Goal: Information Seeking & Learning: Learn about a topic

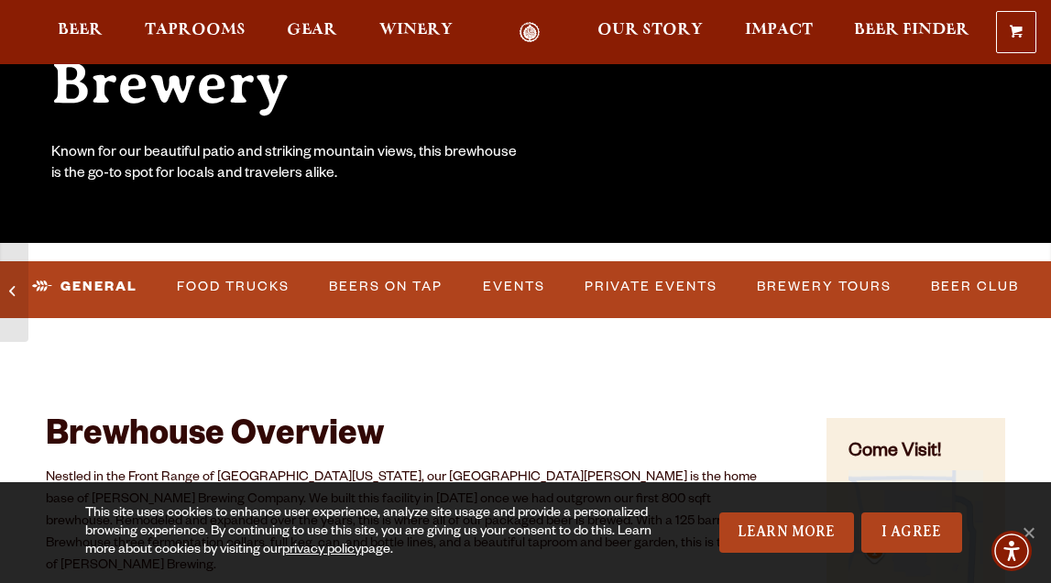
scroll to position [349, 0]
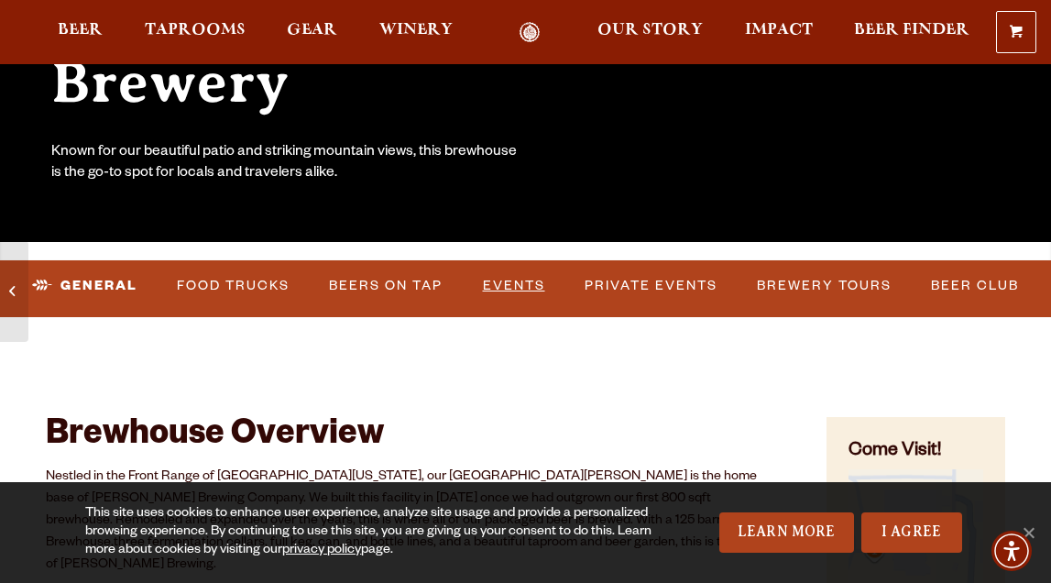
click at [527, 289] on link "Events" at bounding box center [513, 286] width 77 height 42
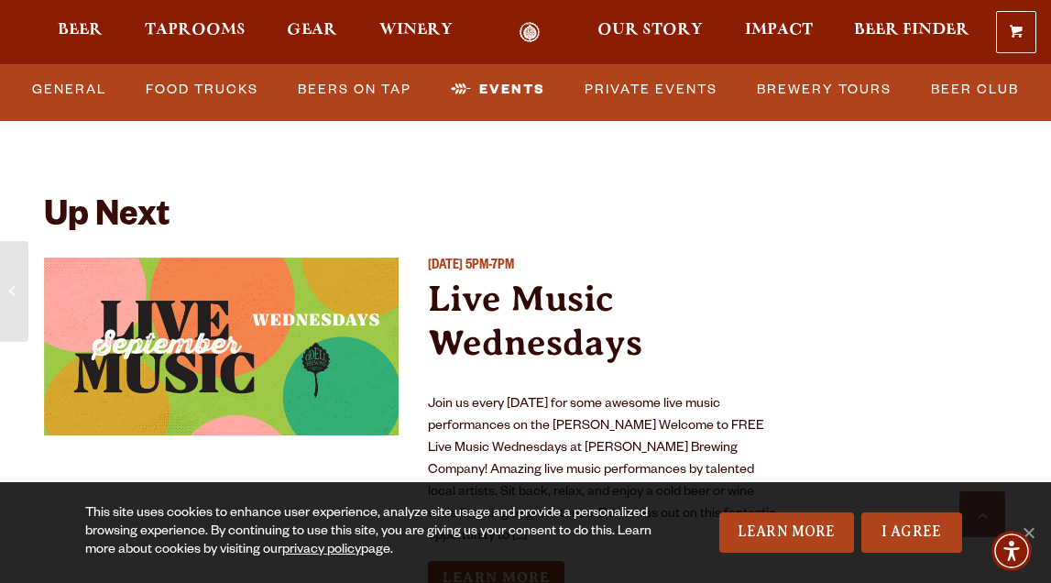
scroll to position [6748, 0]
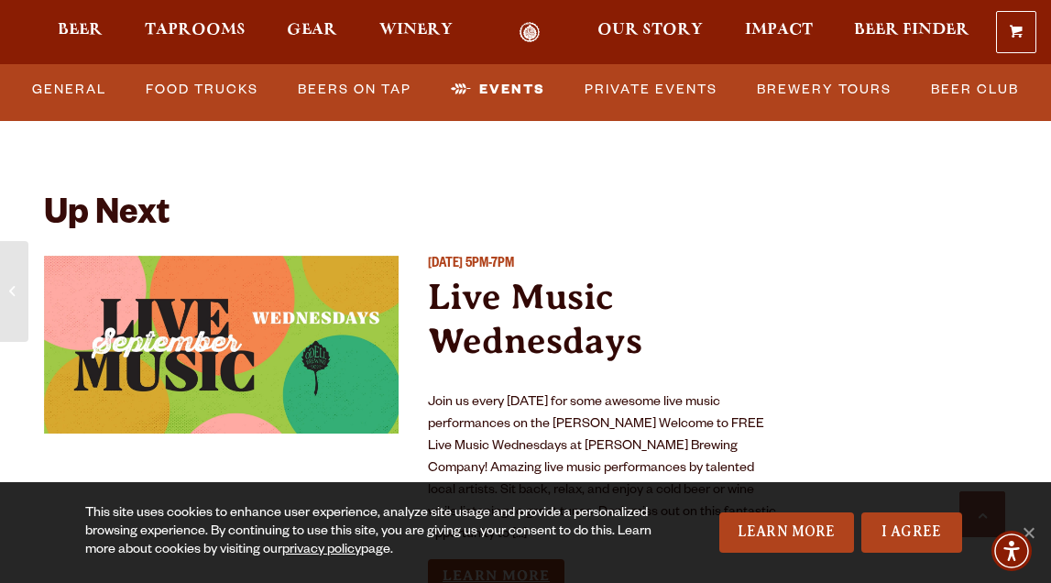
click at [517, 559] on link "Learn More" at bounding box center [496, 576] width 136 height 34
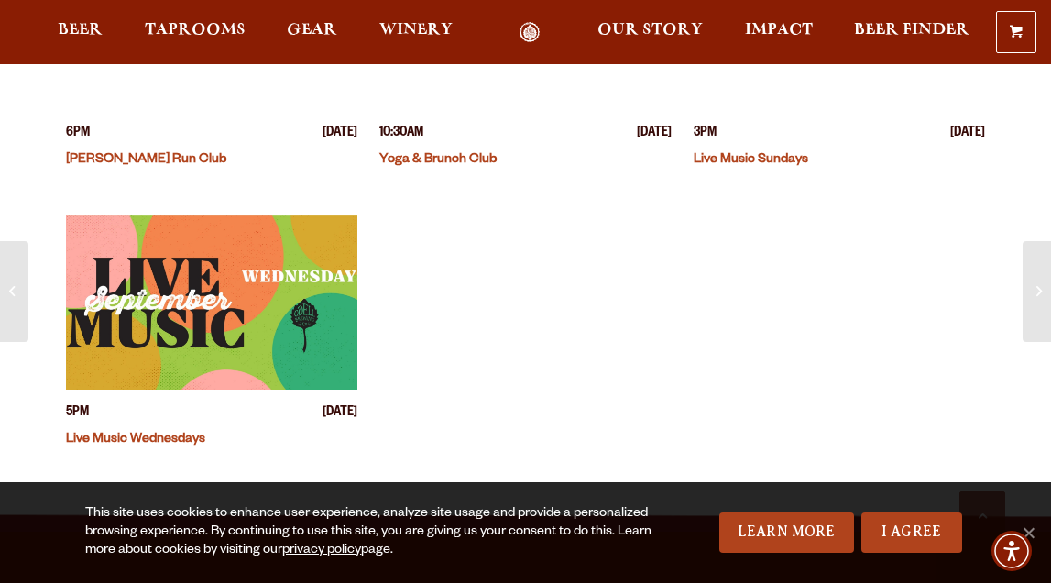
scroll to position [759, 0]
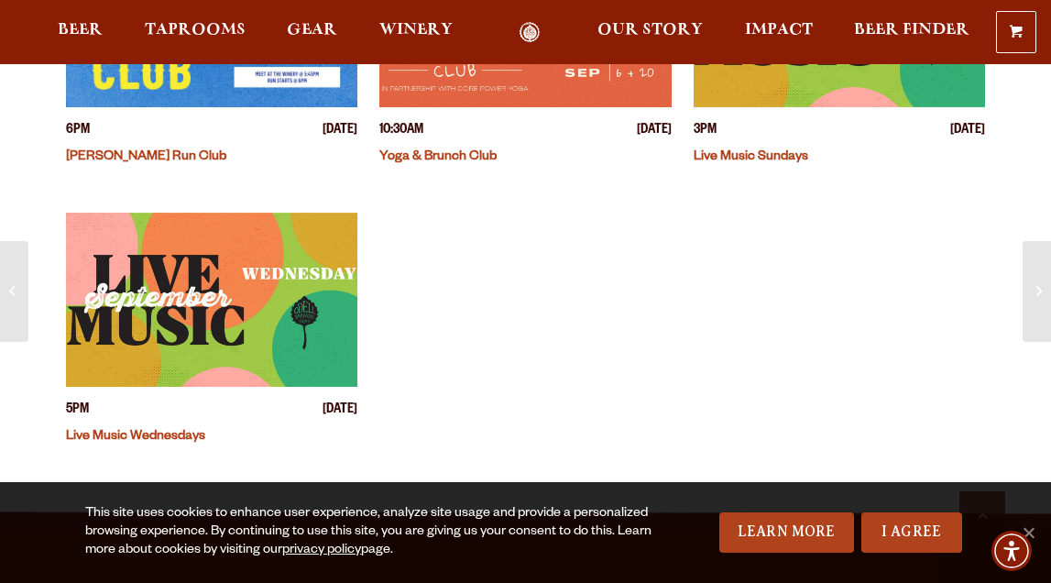
click at [197, 289] on img "View event details" at bounding box center [211, 300] width 291 height 174
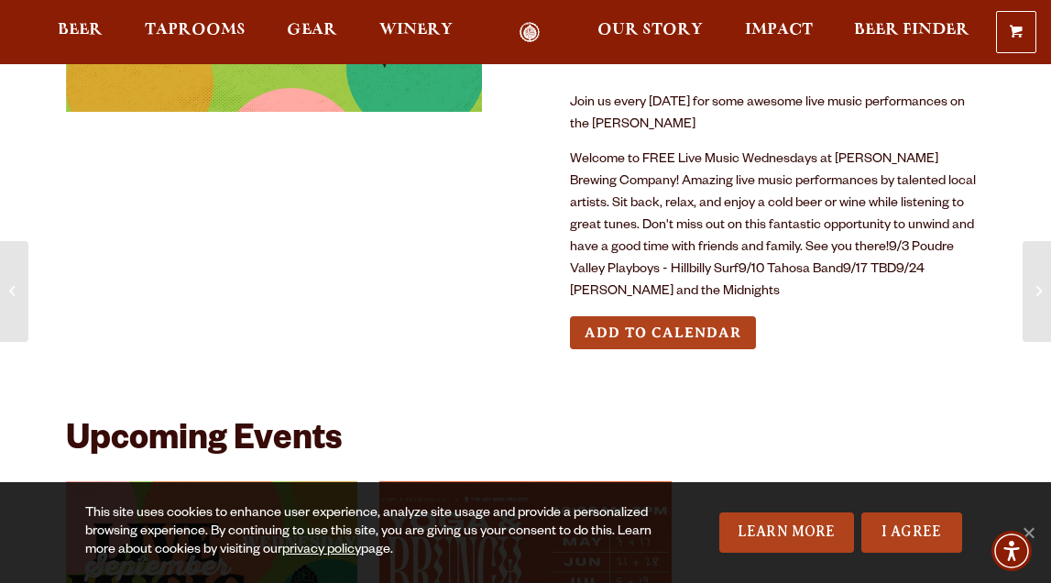
scroll to position [216, 0]
